Goal: Task Accomplishment & Management: Manage account settings

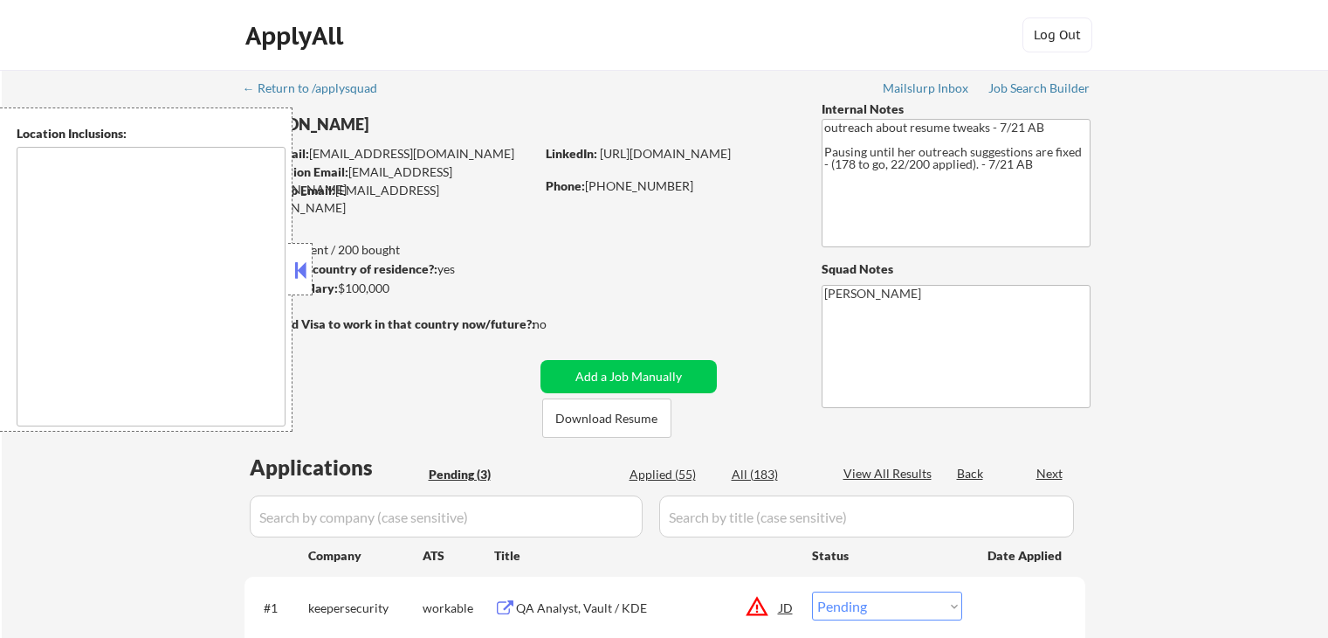
select select ""pending""
click at [304, 271] on button at bounding box center [300, 270] width 19 height 26
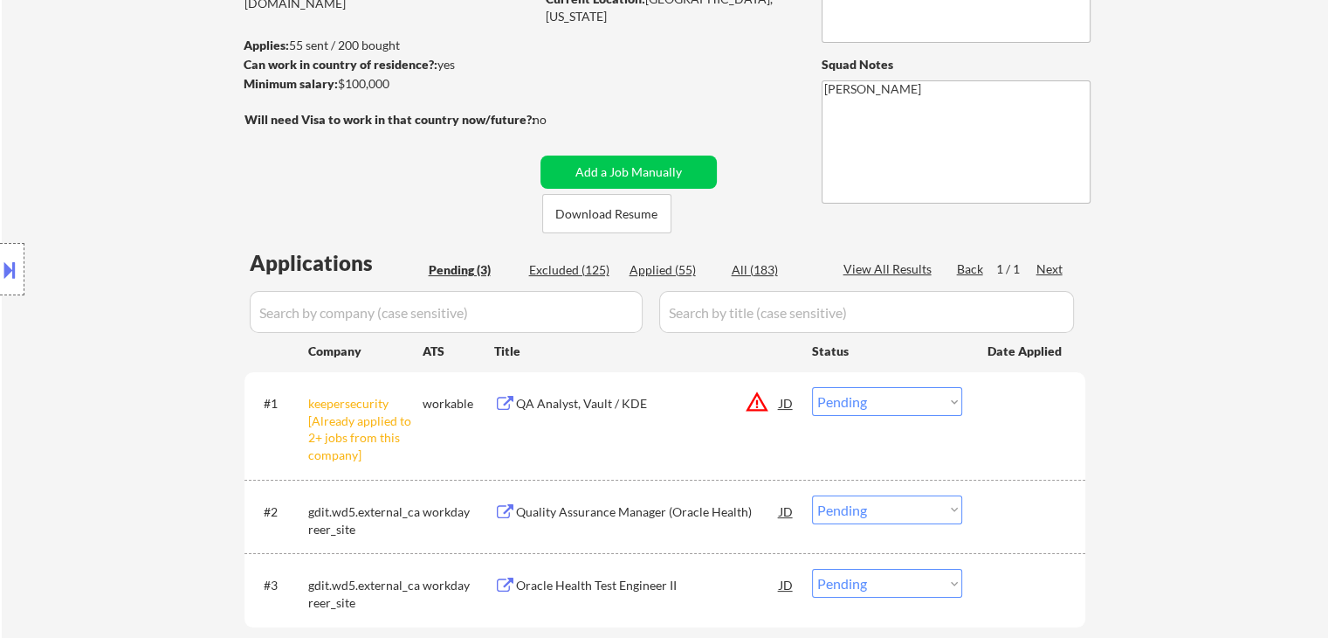
scroll to position [349, 0]
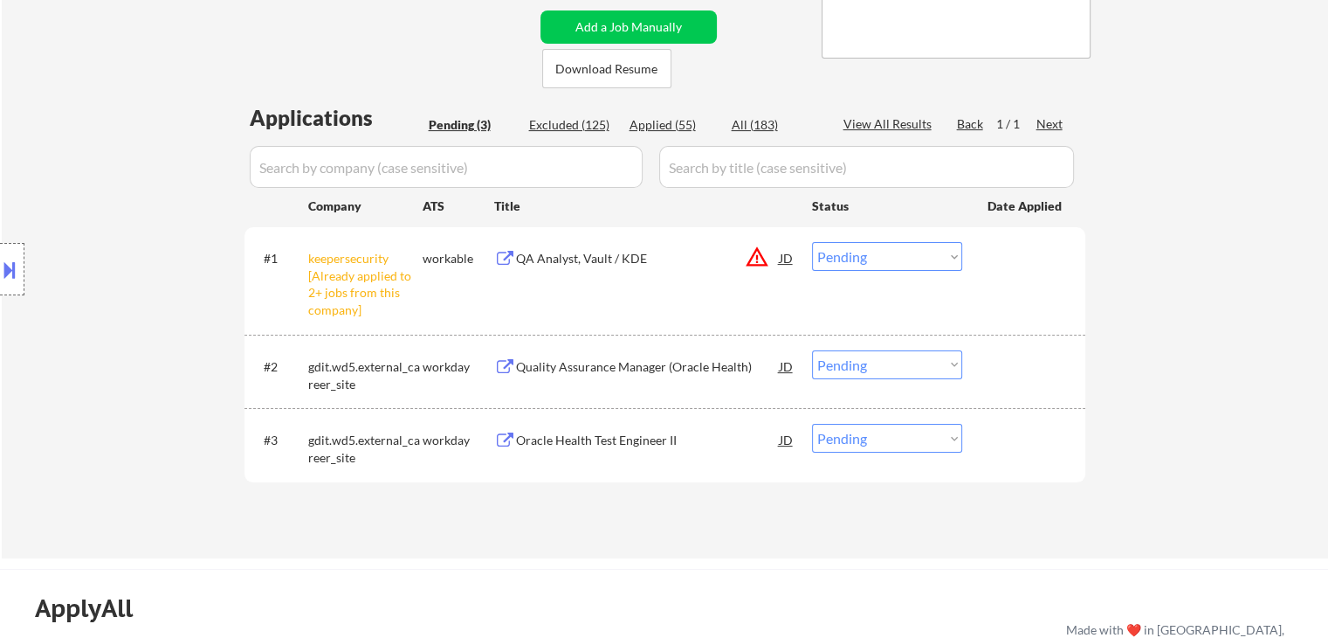
click at [877, 249] on select "Choose an option... Pending Applied Excluded (Questions) Excluded (Expired) Exc…" at bounding box center [887, 256] width 150 height 29
click at [812, 242] on select "Choose an option... Pending Applied Excluded (Questions) Excluded (Expired) Exc…" at bounding box center [887, 256] width 150 height 29
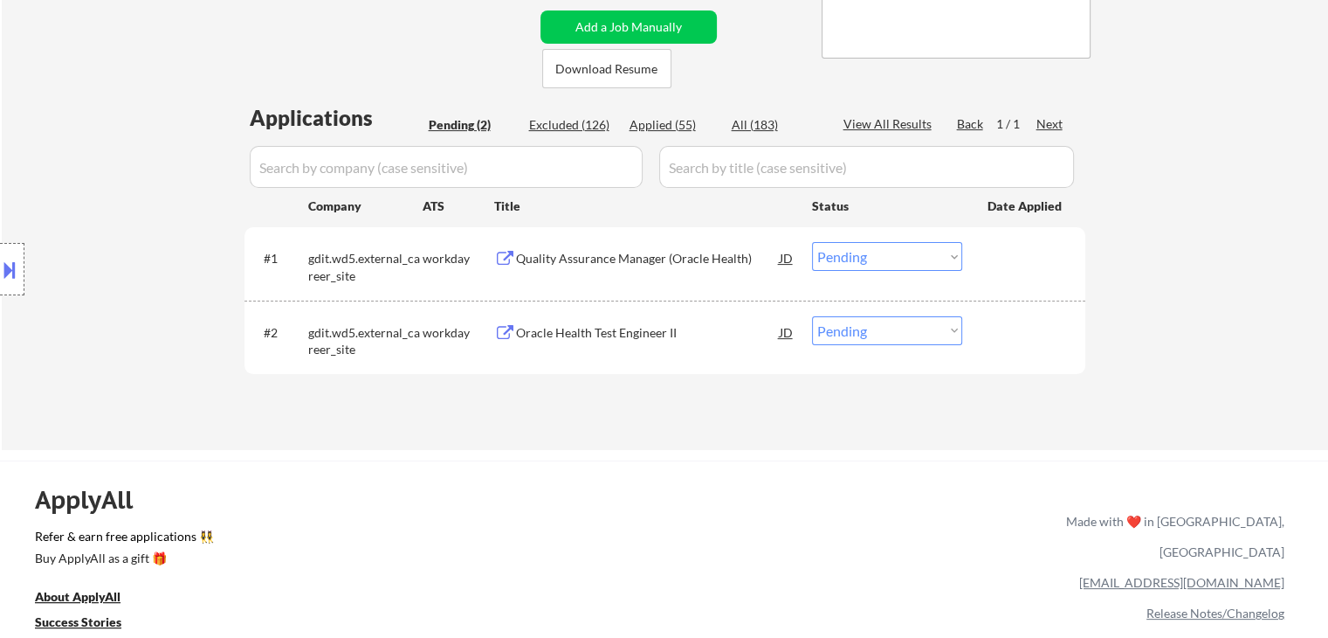
drag, startPoint x: 591, startPoint y: 255, endPoint x: 591, endPoint y: 292, distance: 36.7
click at [591, 258] on div "Quality Assurance Manager (Oracle Health)" at bounding box center [648, 258] width 264 height 17
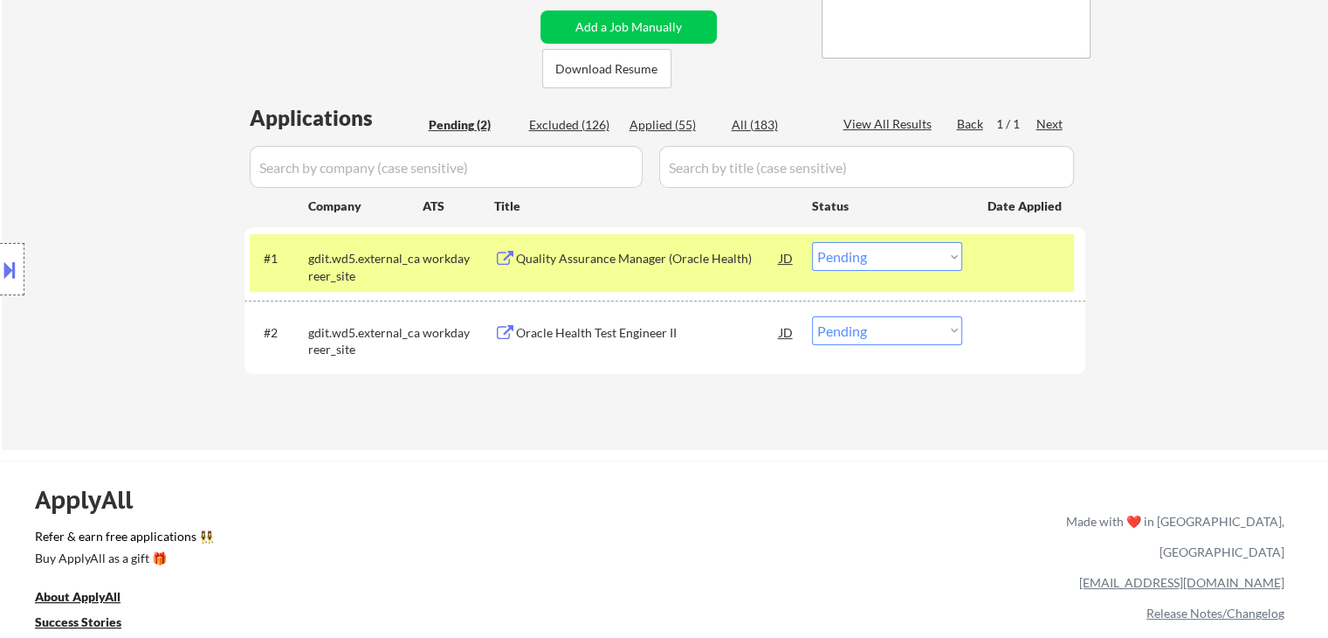
click at [576, 326] on div "Oracle Health Test Engineer II" at bounding box center [648, 332] width 264 height 17
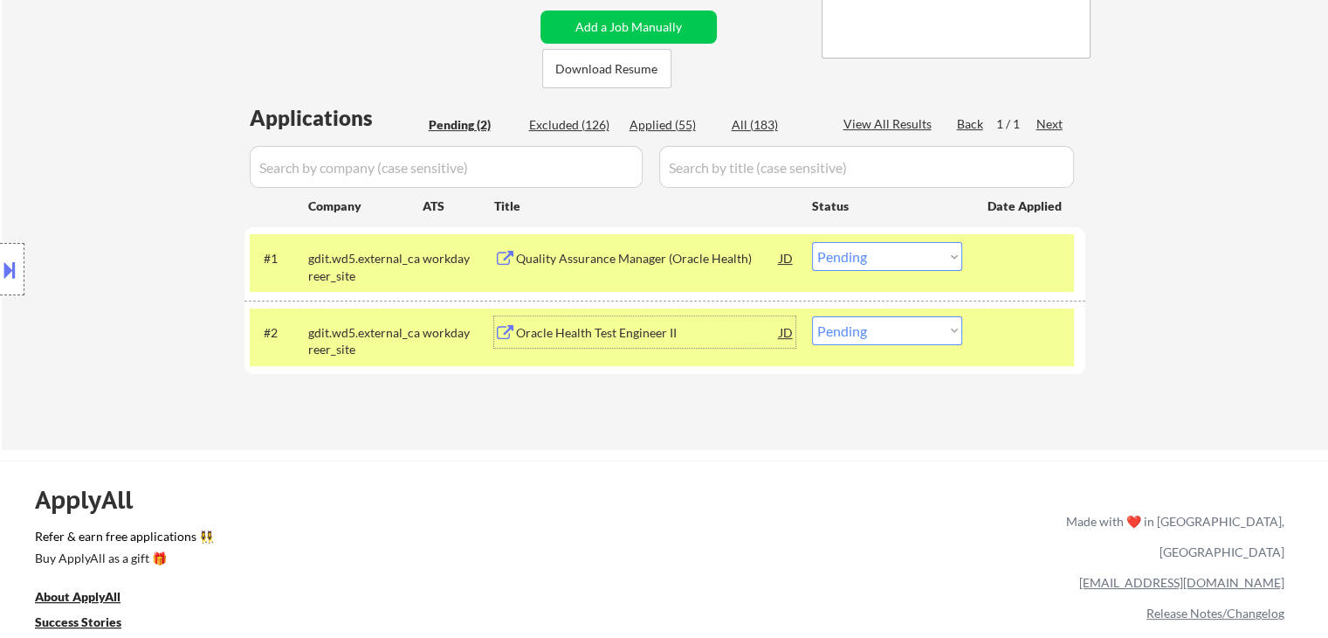
click at [884, 264] on select "Choose an option... Pending Applied Excluded (Questions) Excluded (Expired) Exc…" at bounding box center [887, 256] width 150 height 29
select select ""excluded""
click at [812, 242] on select "Choose an option... Pending Applied Excluded (Questions) Excluded (Expired) Exc…" at bounding box center [887, 256] width 150 height 29
click at [856, 332] on select "Choose an option... Pending Applied Excluded (Questions) Excluded (Expired) Exc…" at bounding box center [887, 330] width 150 height 29
select select ""excluded""
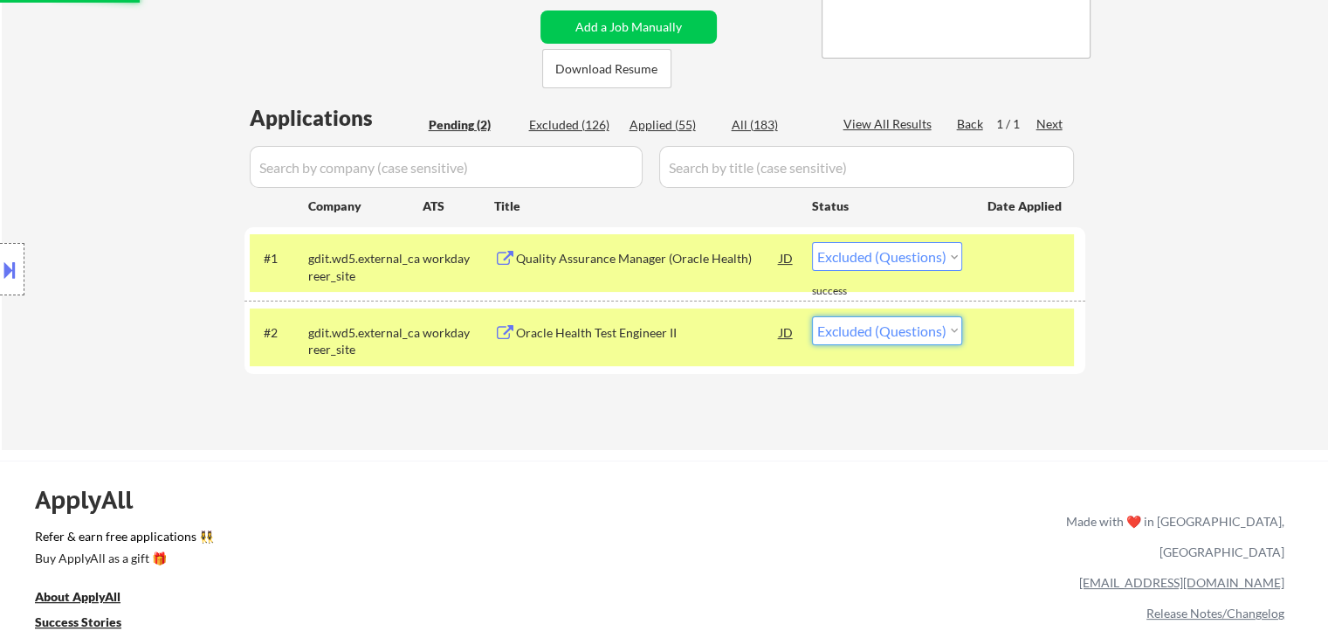
click at [812, 316] on select "Choose an option... Pending Applied Excluded (Questions) Excluded (Expired) Exc…" at bounding box center [887, 330] width 150 height 29
select select ""pending""
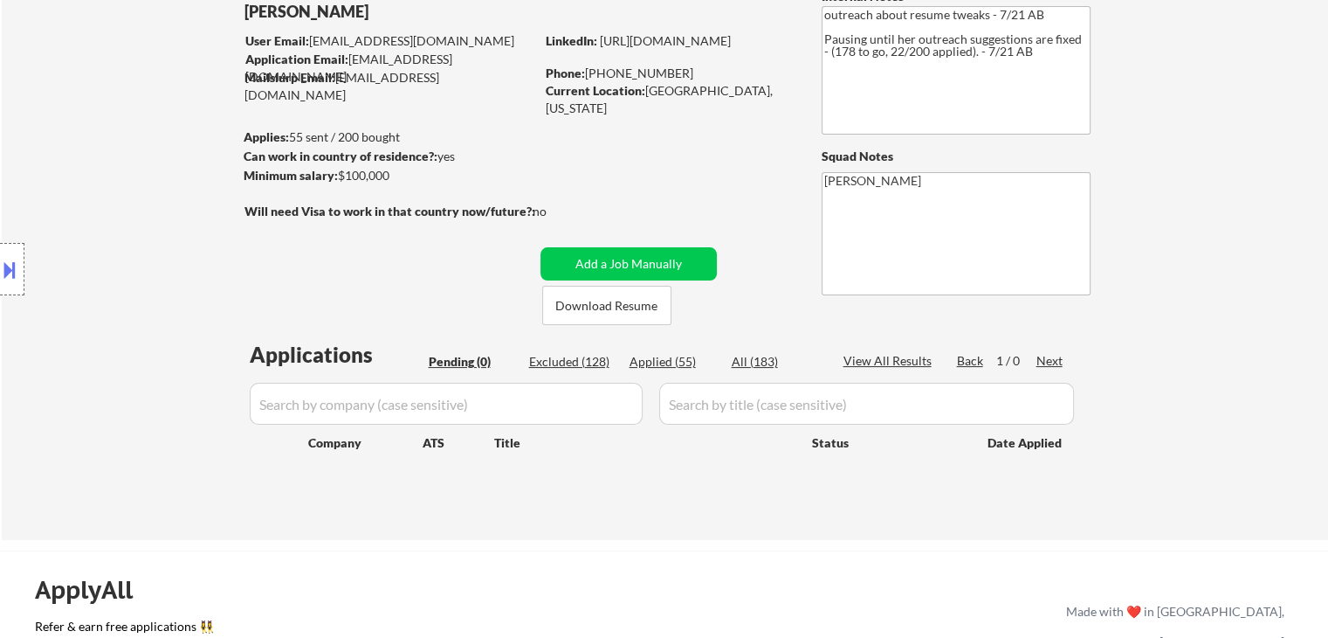
scroll to position [87, 0]
